Goal: Transaction & Acquisition: Purchase product/service

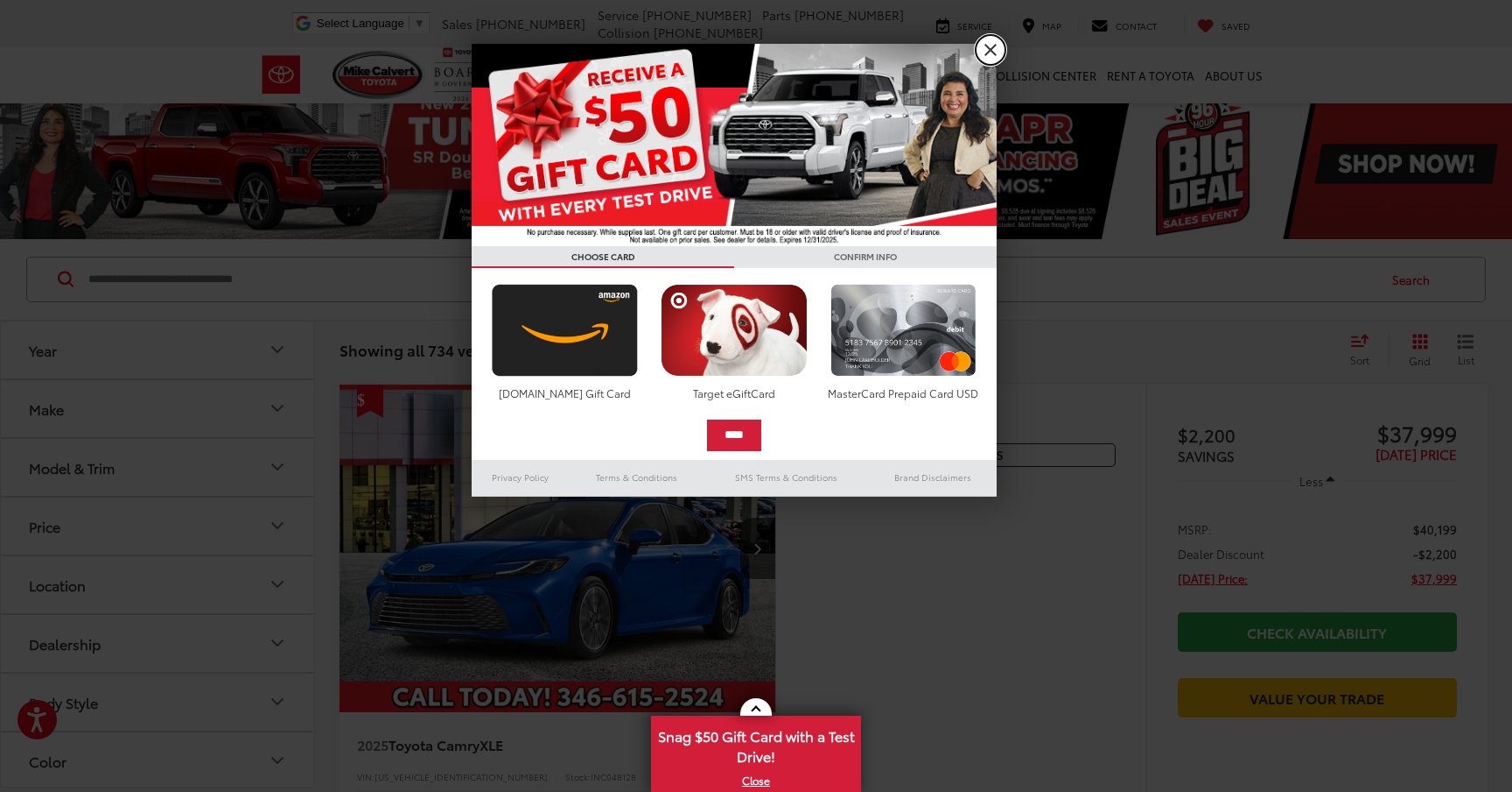
click at [991, 51] on link "X" at bounding box center [991, 50] width 30 height 30
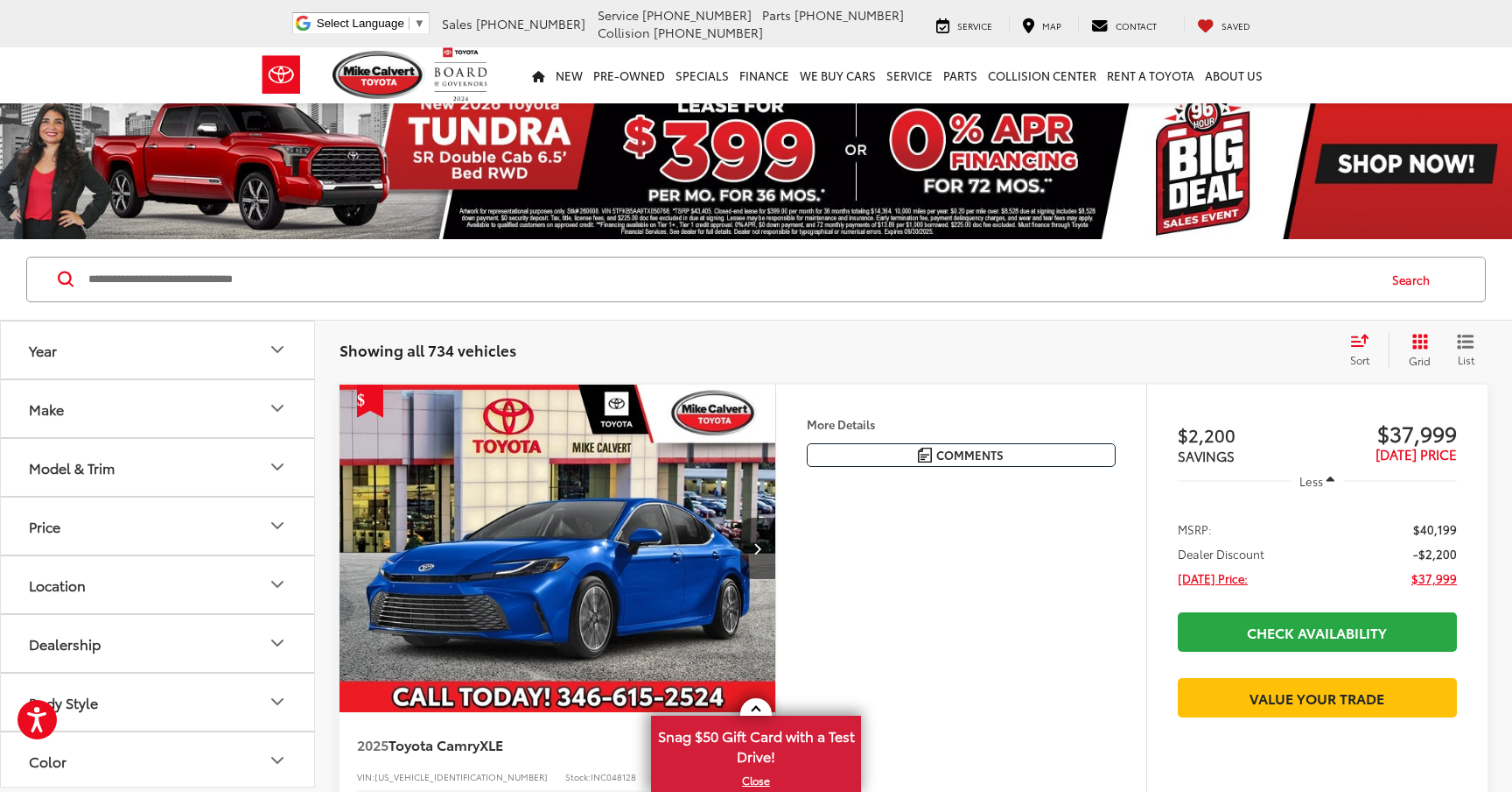
click at [265, 410] on button "Make" at bounding box center [158, 408] width 315 height 57
click at [266, 477] on button "Model & Trim" at bounding box center [158, 467] width 315 height 57
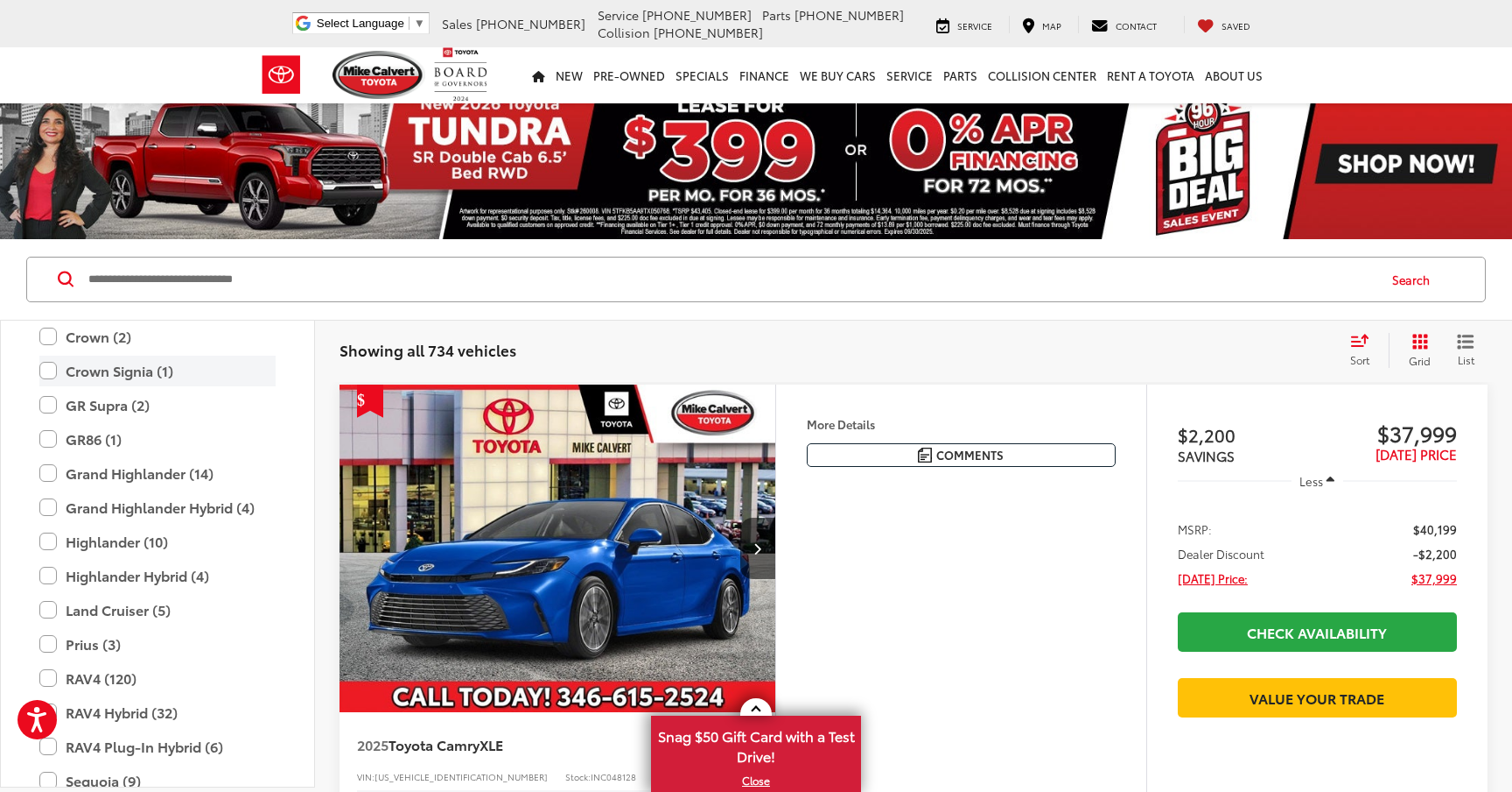
scroll to position [535, 0]
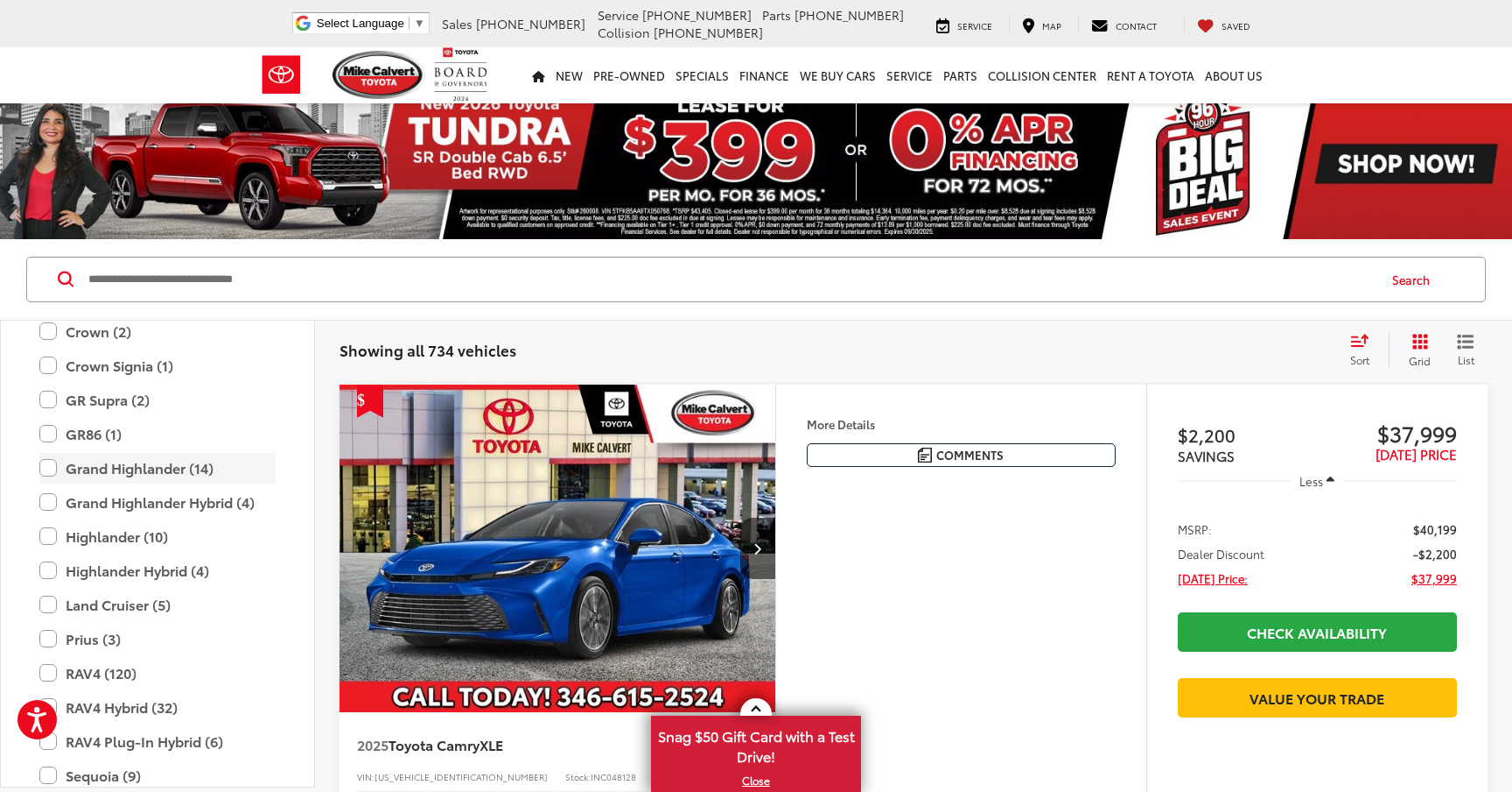
click at [48, 467] on label "Grand Highlander (14)" at bounding box center [157, 468] width 237 height 31
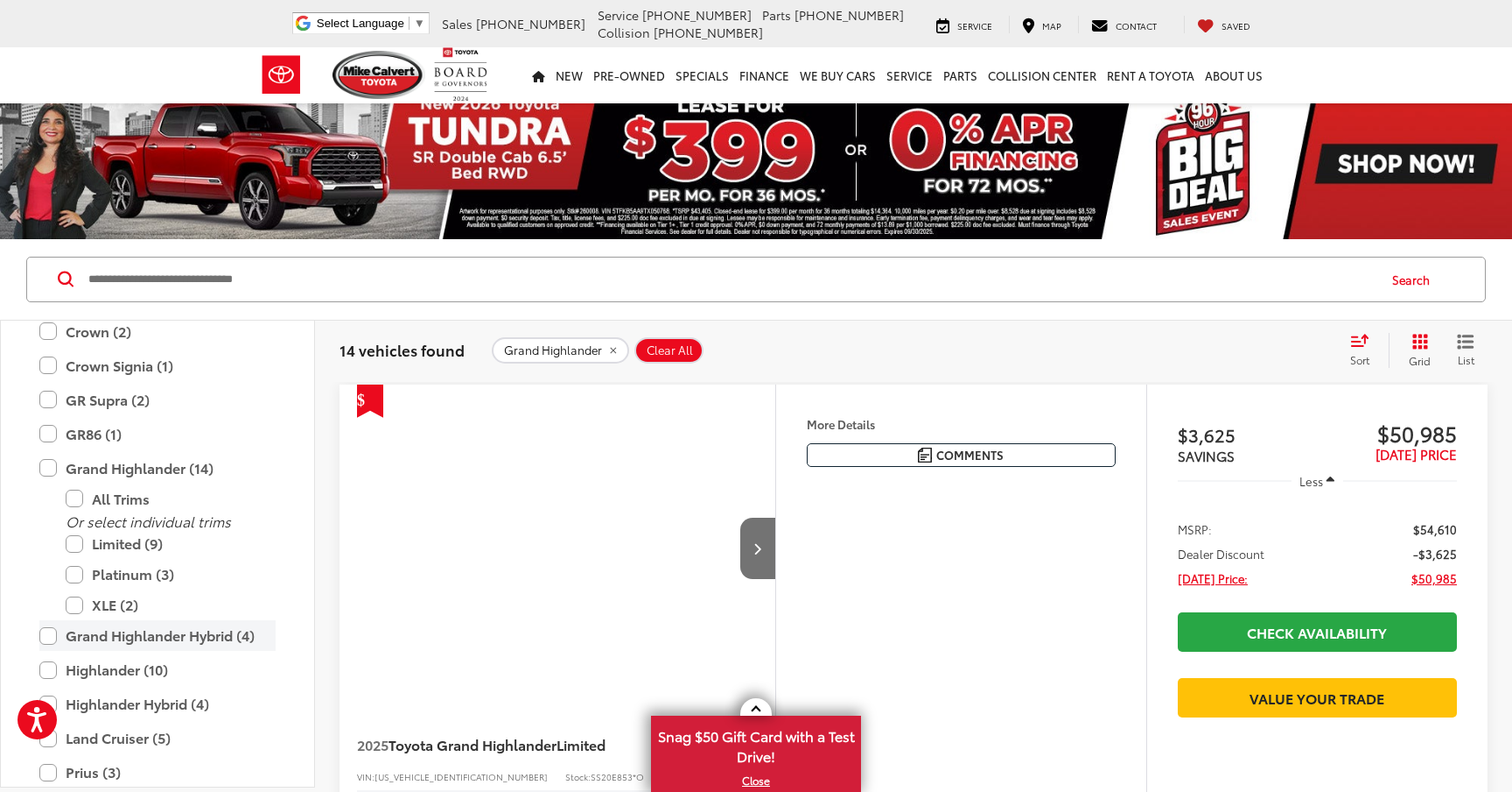
click at [49, 638] on label "Grand Highlander Hybrid (4)" at bounding box center [157, 635] width 237 height 31
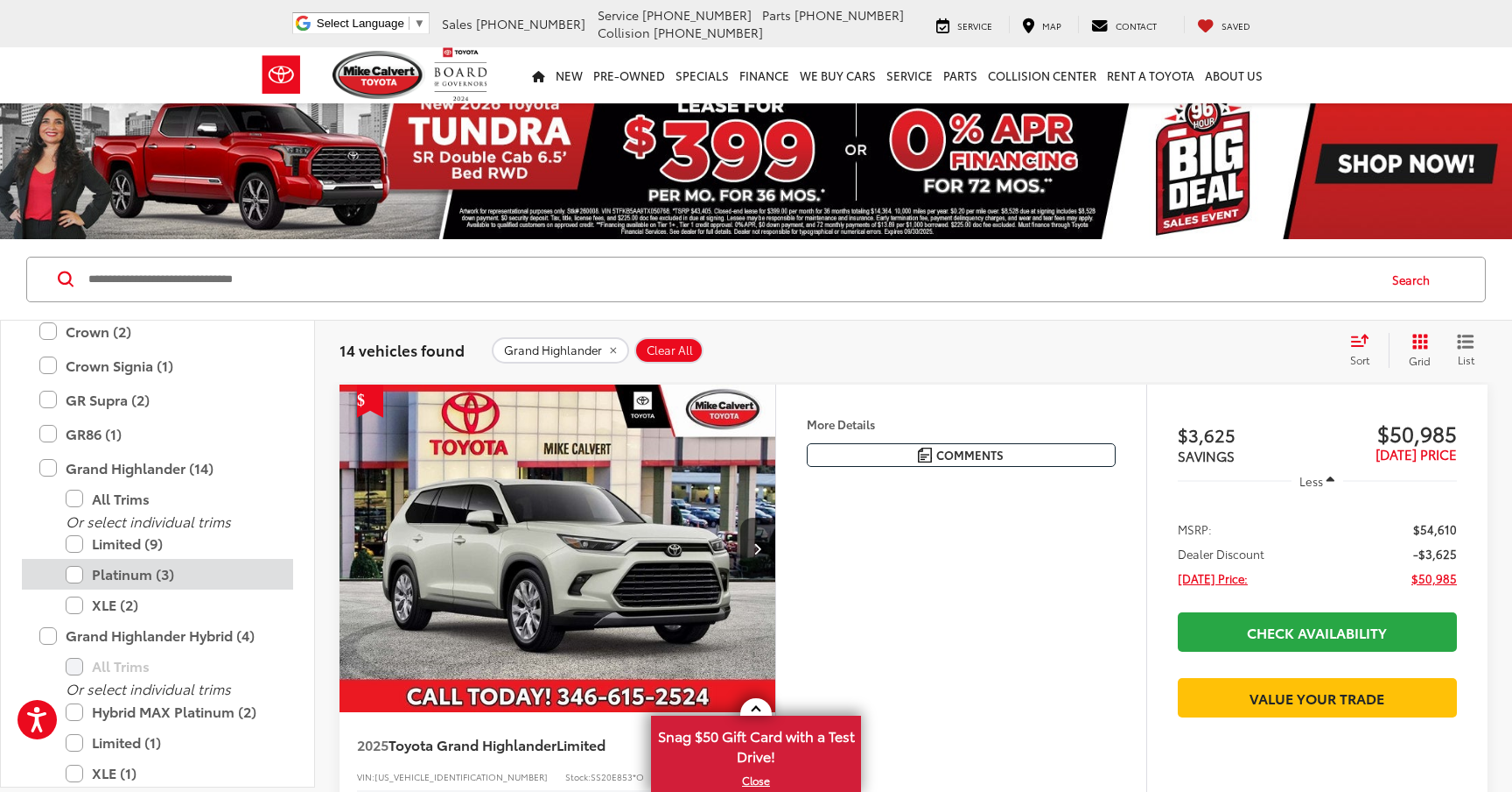
click at [75, 571] on label "Platinum (3)" at bounding box center [170, 574] width 211 height 31
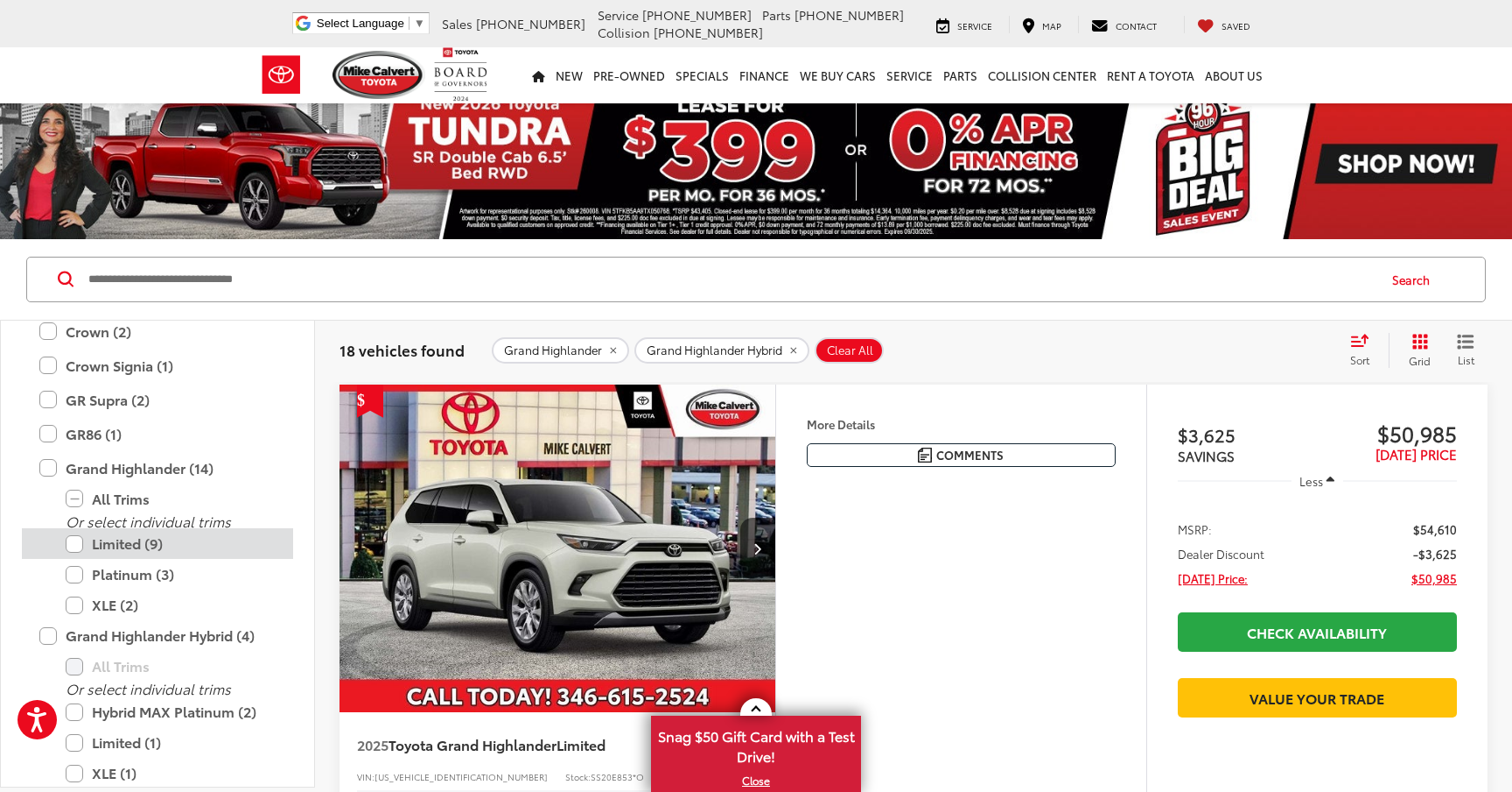
click at [76, 545] on label "Limited (9)" at bounding box center [170, 543] width 211 height 31
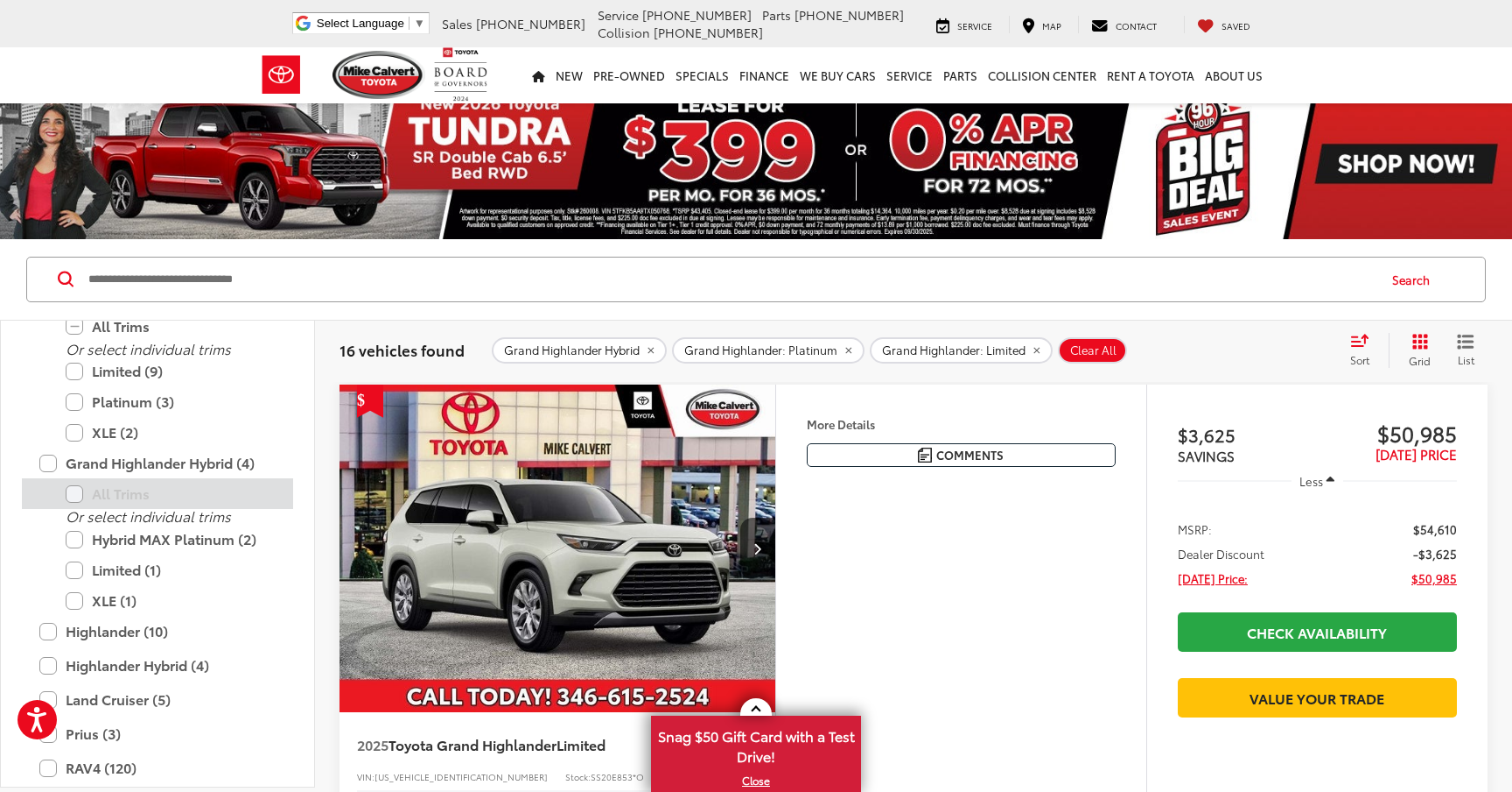
scroll to position [734, 0]
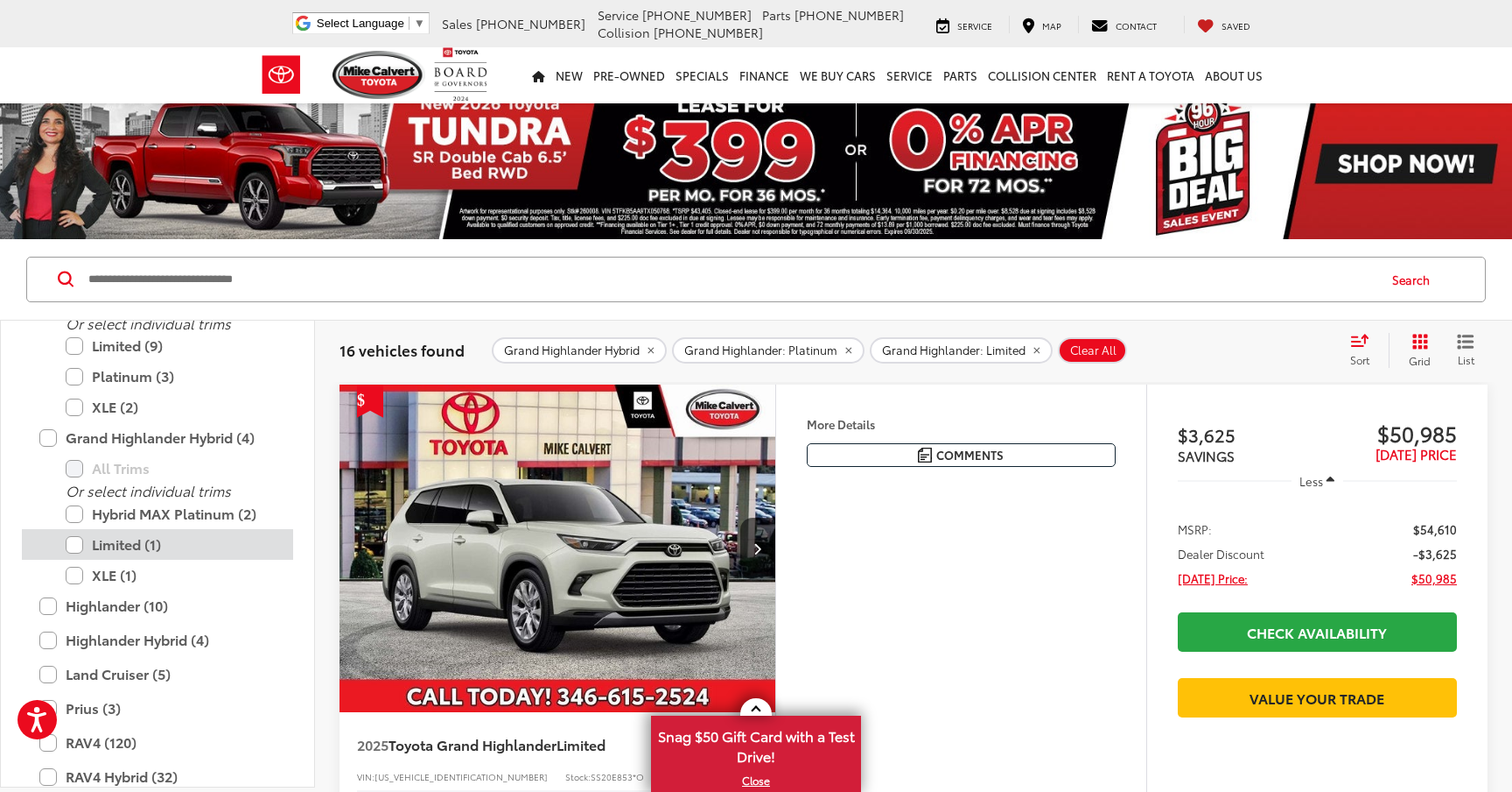
click at [76, 543] on label "Limited (1)" at bounding box center [170, 544] width 211 height 31
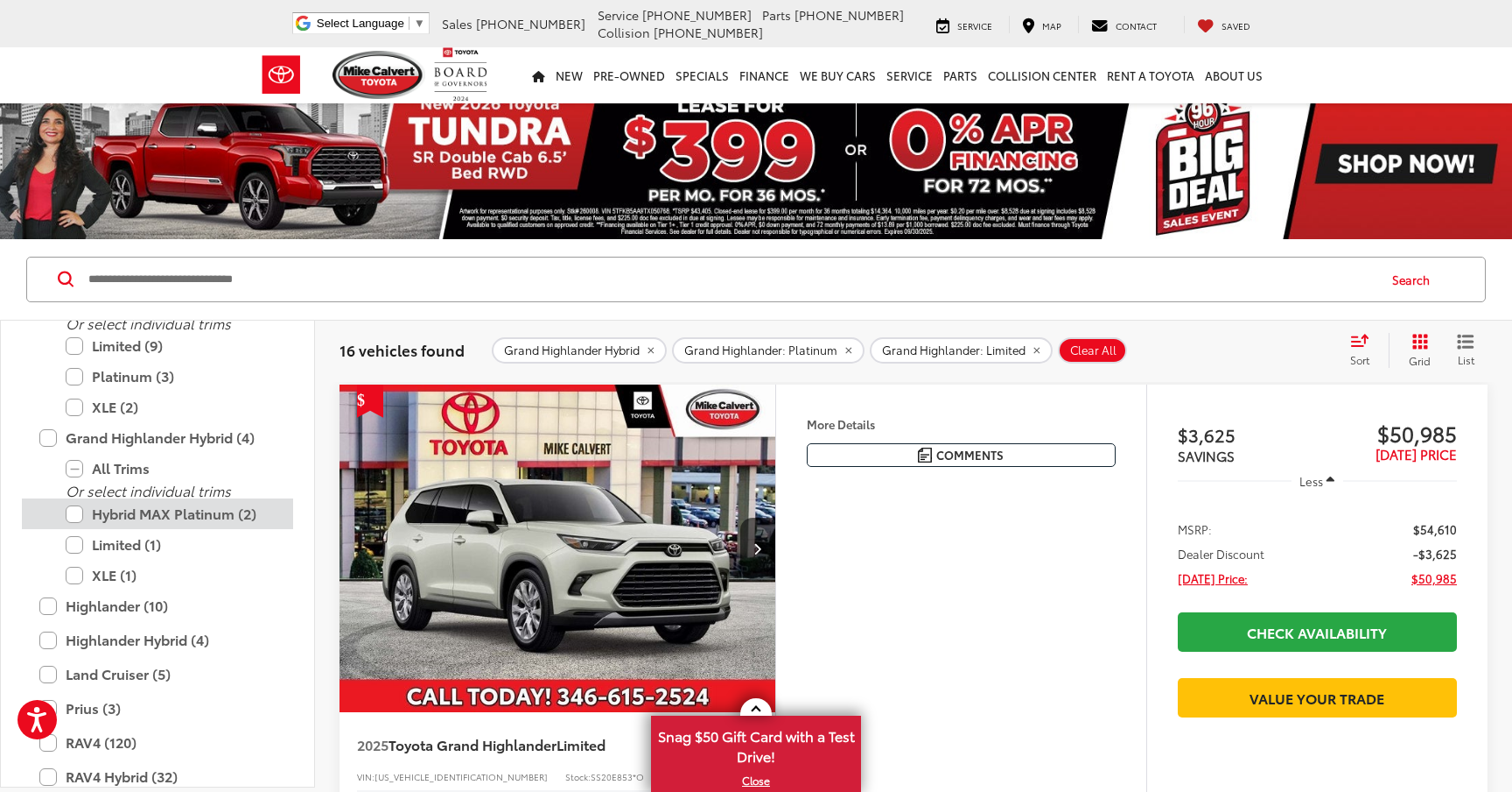
click at [76, 510] on label "Hybrid MAX Platinum (2)" at bounding box center [170, 513] width 211 height 31
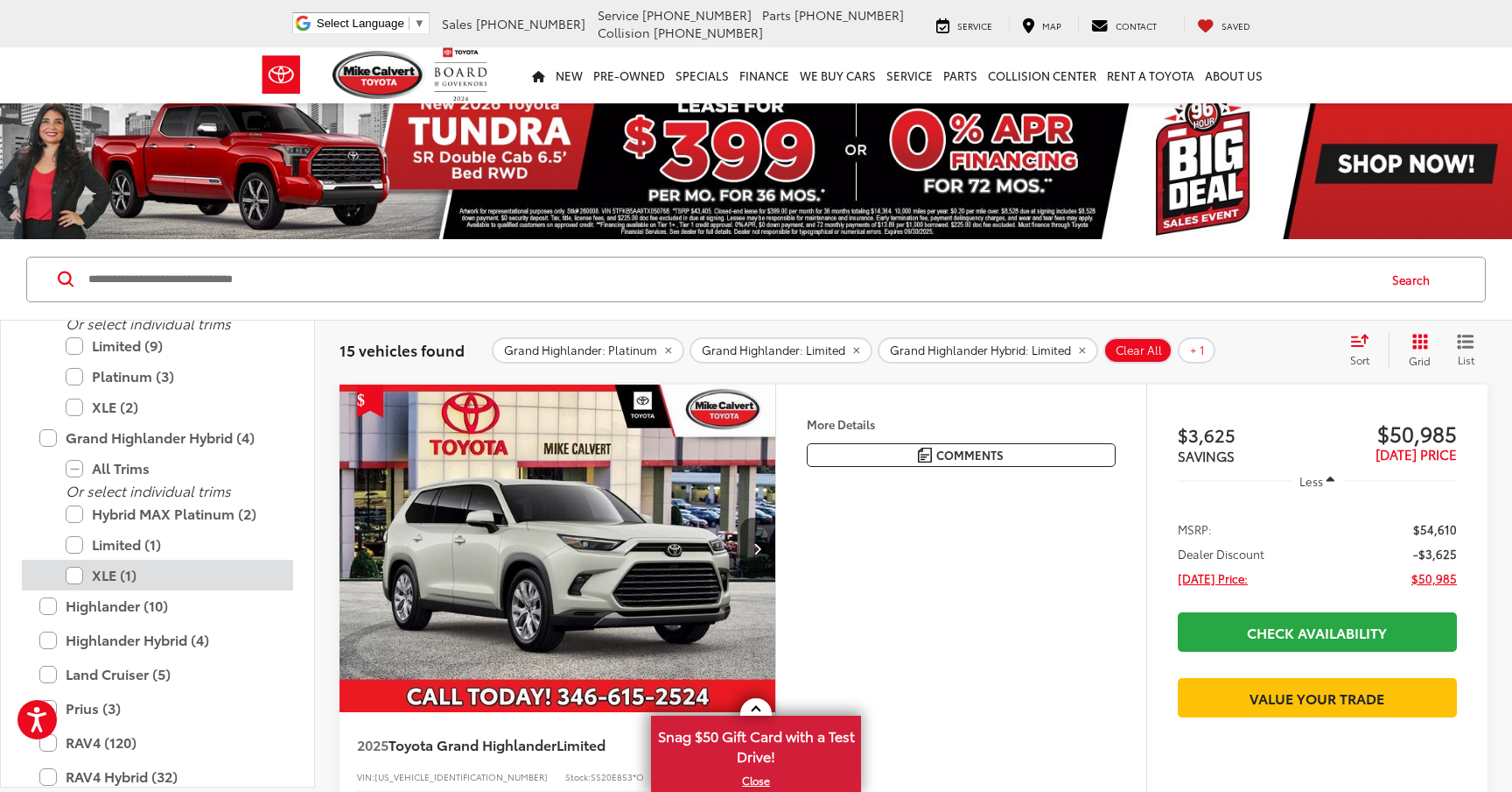
click at [75, 574] on label "XLE (1)" at bounding box center [170, 575] width 211 height 31
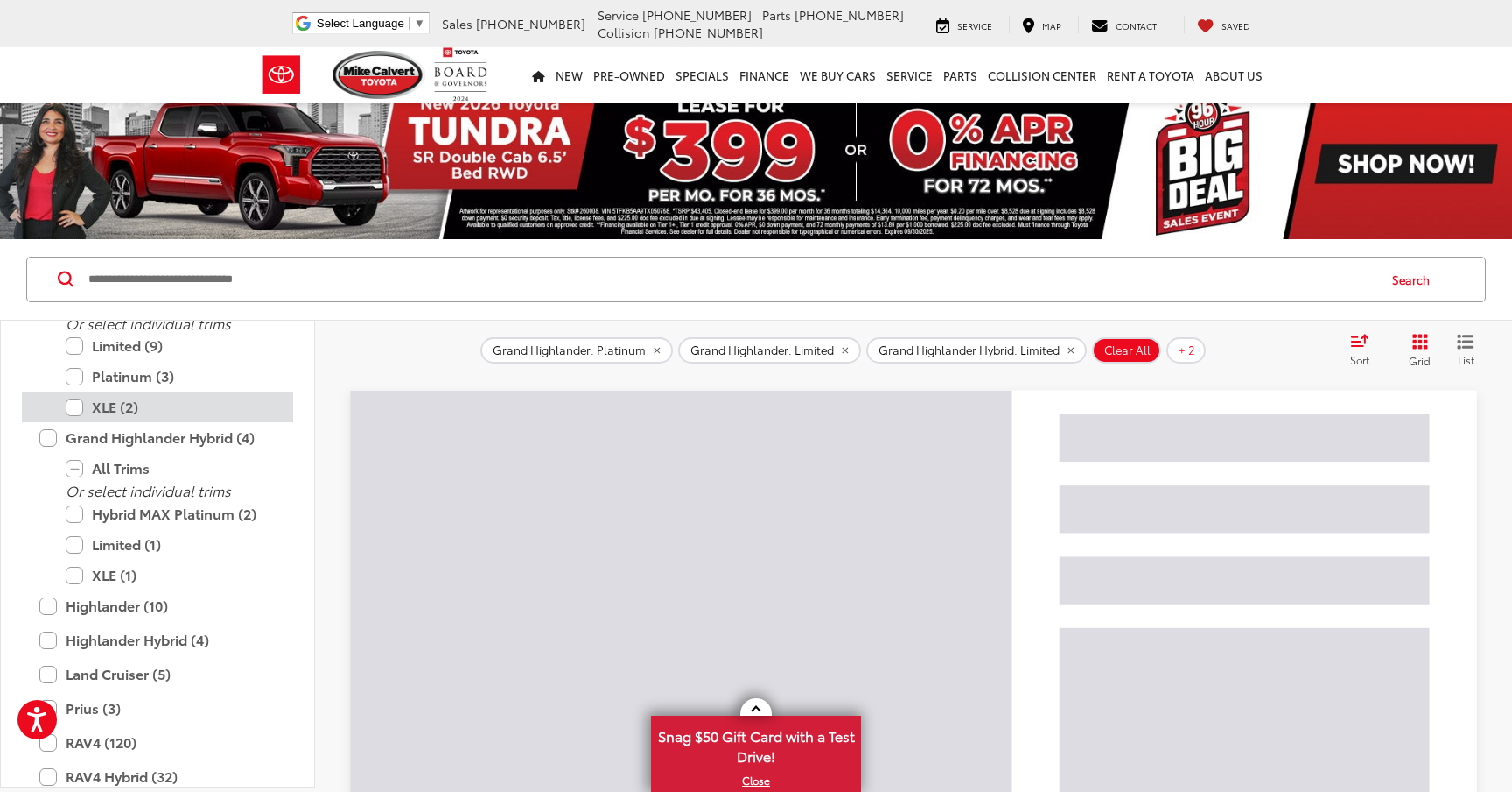
click at [78, 406] on label "XLE (2)" at bounding box center [170, 406] width 211 height 31
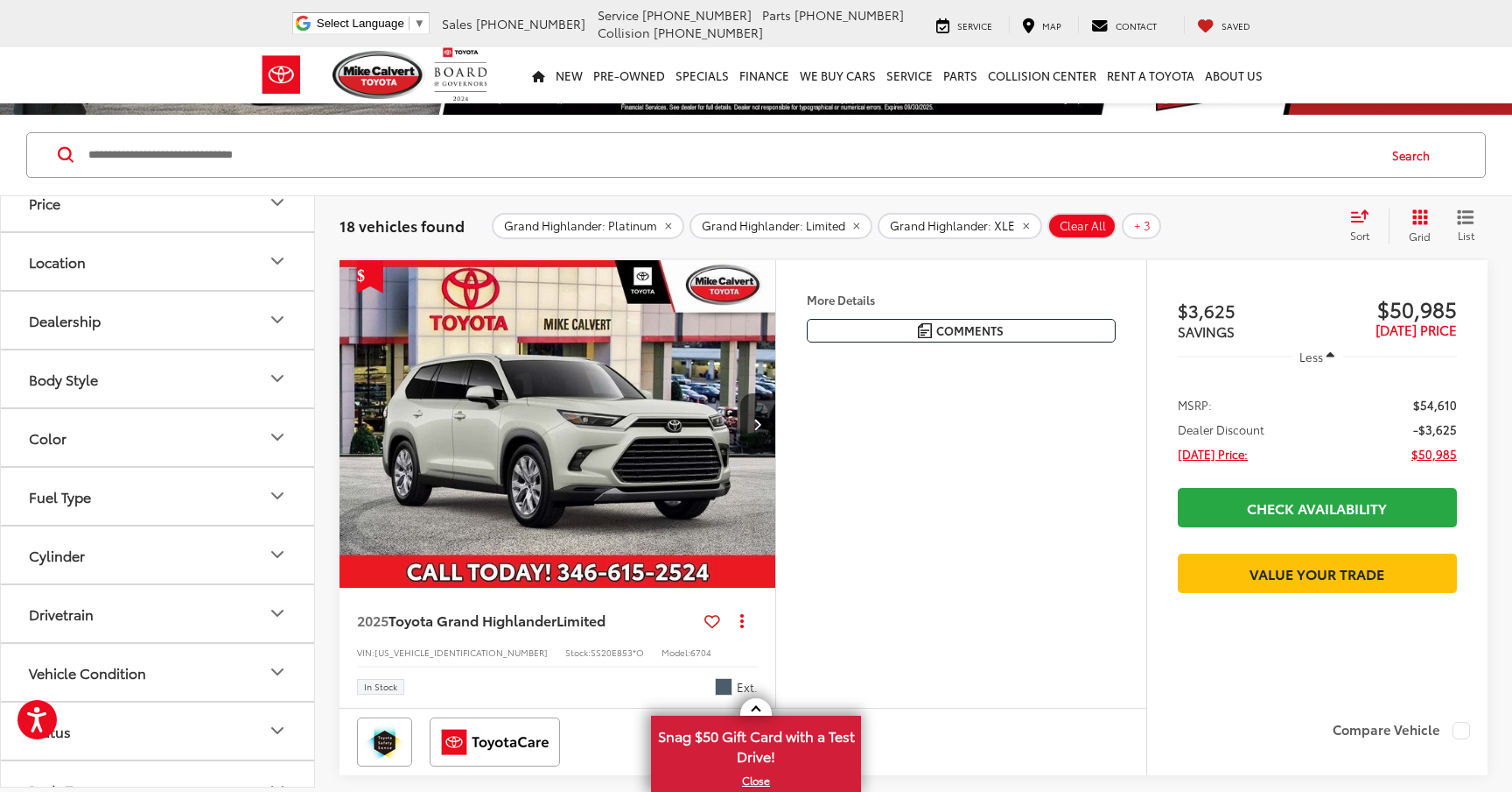
scroll to position [1365, 0]
click at [185, 443] on button "Color" at bounding box center [158, 428] width 315 height 57
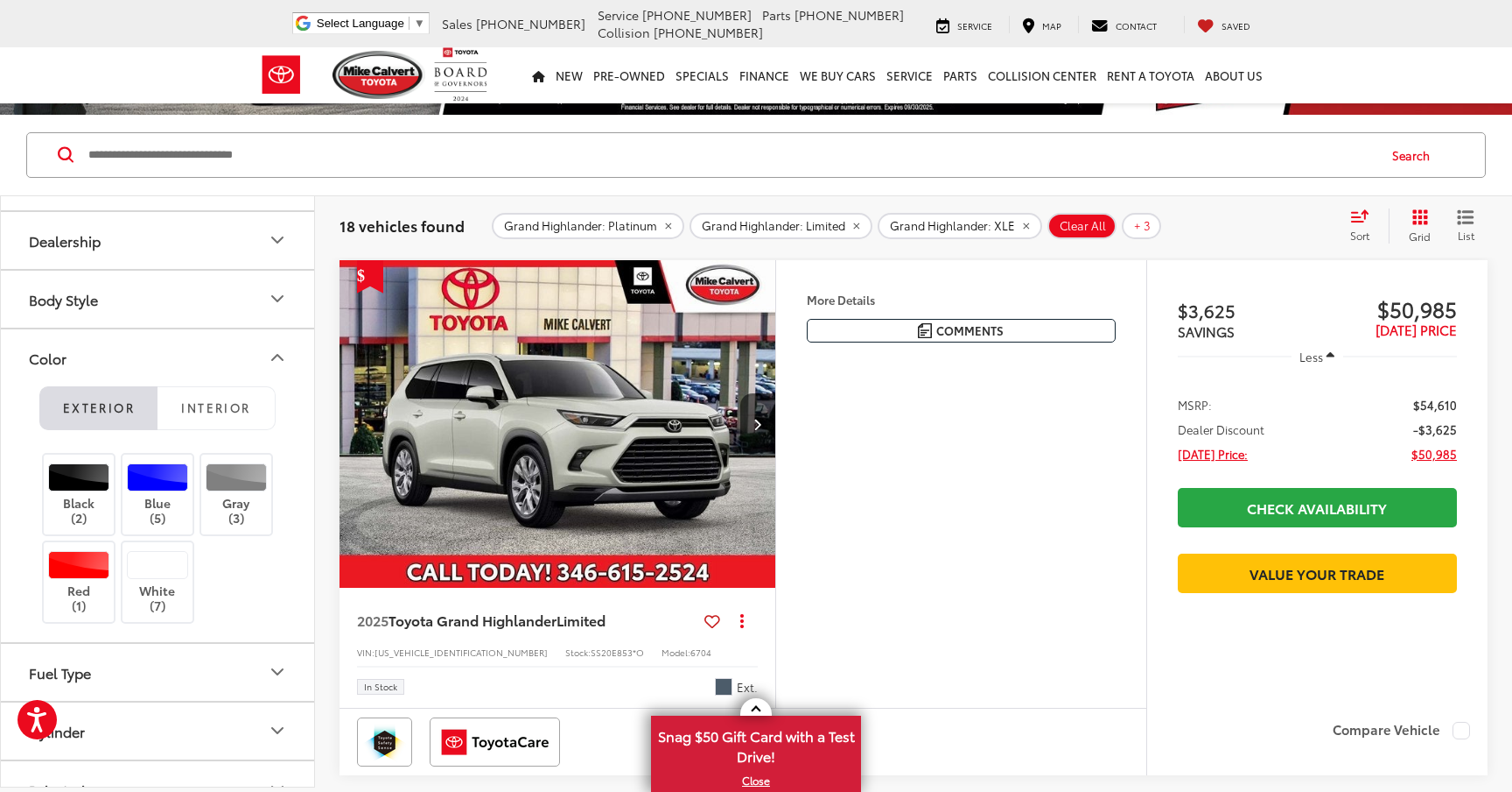
scroll to position [1467, 0]
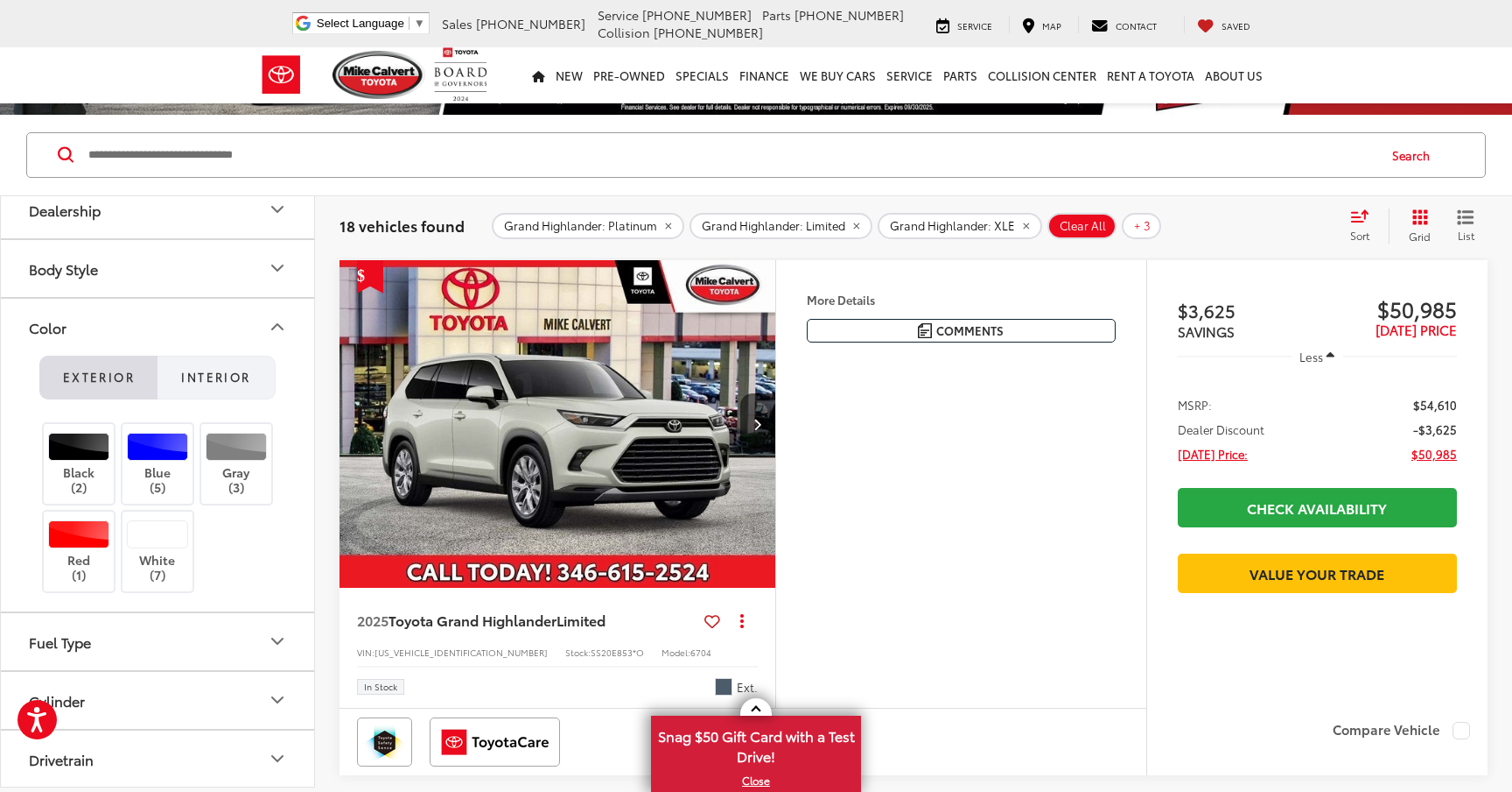
click at [212, 391] on button "Interior" at bounding box center [216, 377] width 118 height 44
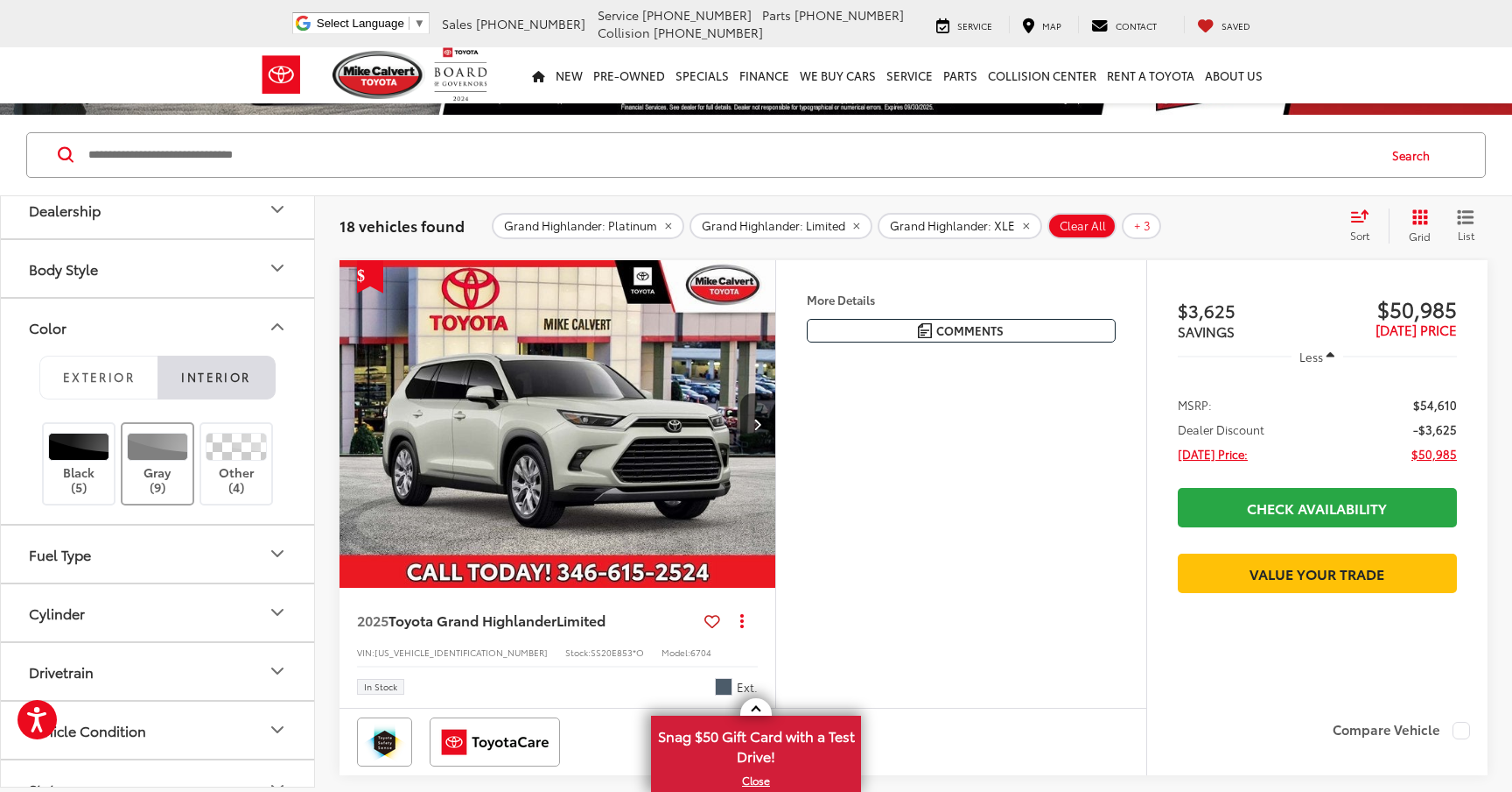
click at [150, 462] on label "Gray (9)" at bounding box center [158, 463] width 71 height 62
click at [228, 462] on label "Other (4)" at bounding box center [237, 463] width 71 height 62
